Goal: Book appointment/travel/reservation

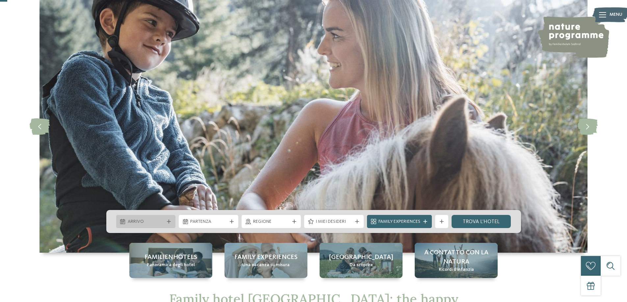
click at [143, 222] on span "Arrivo" at bounding box center [146, 222] width 37 height 7
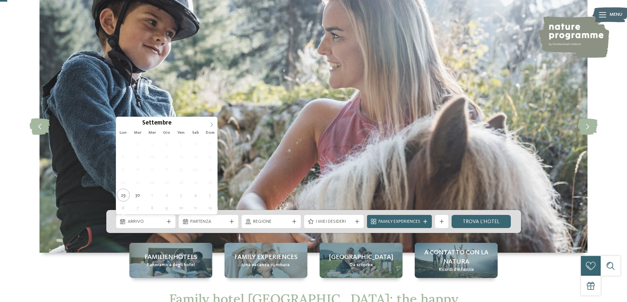
click at [212, 124] on icon at bounding box center [211, 124] width 5 height 5
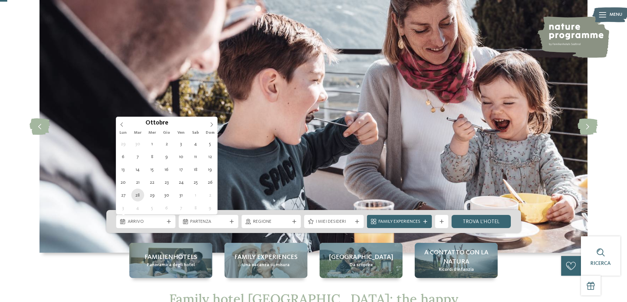
type div "[DATE]"
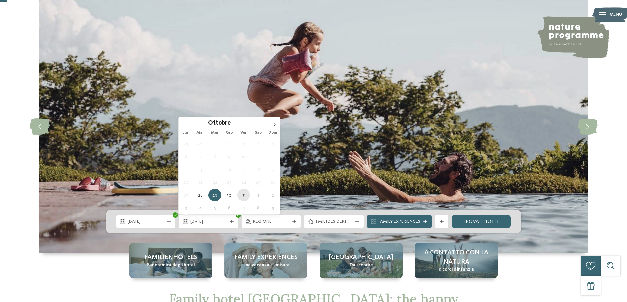
type div "[DATE]"
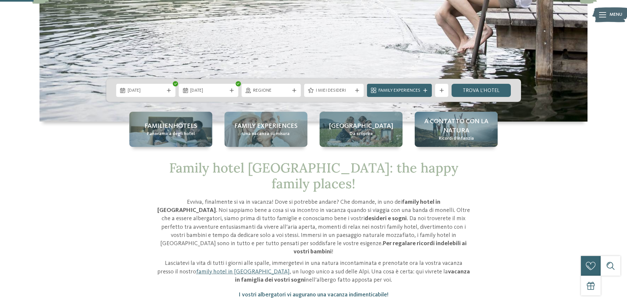
scroll to position [165, 0]
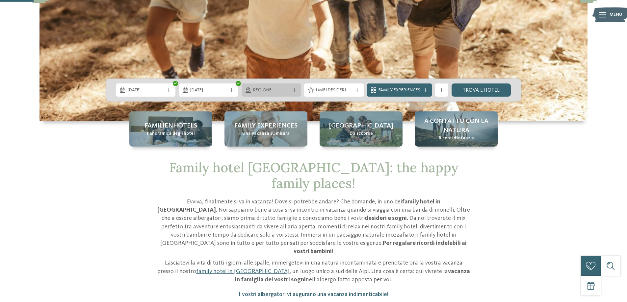
click at [283, 90] on span "Regione" at bounding box center [271, 90] width 37 height 7
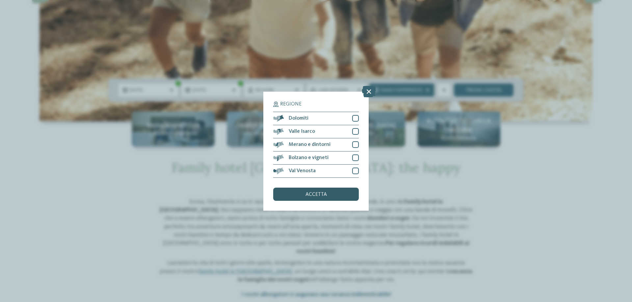
click at [331, 195] on div "accetta" at bounding box center [316, 194] width 86 height 13
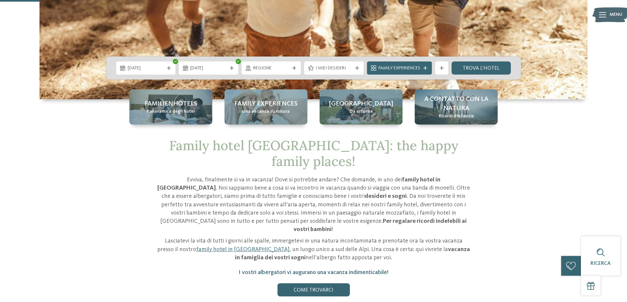
scroll to position [197, 0]
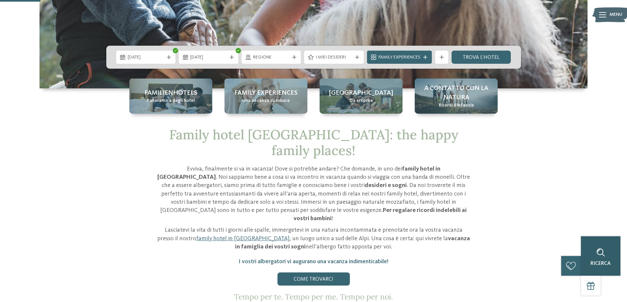
click at [608, 256] on div "Ricerca" at bounding box center [600, 256] width 39 height 39
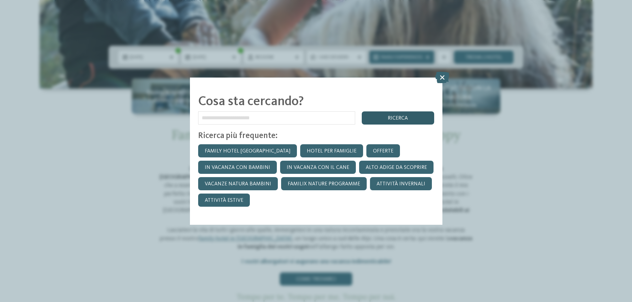
click at [419, 117] on div "ricerca" at bounding box center [398, 118] width 72 height 13
click at [241, 117] on input "text" at bounding box center [276, 118] width 157 height 13
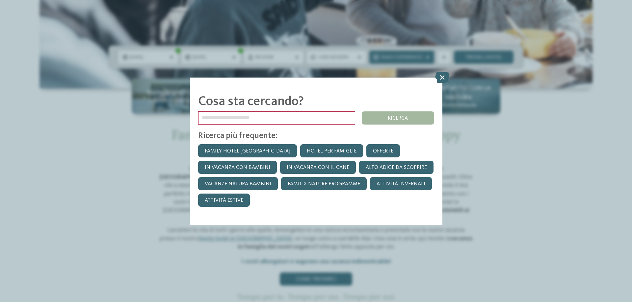
drag, startPoint x: 444, startPoint y: 78, endPoint x: 421, endPoint y: 84, distance: 24.2
click at [442, 79] on icon at bounding box center [442, 77] width 14 height 12
